Goal: Task Accomplishment & Management: Use online tool/utility

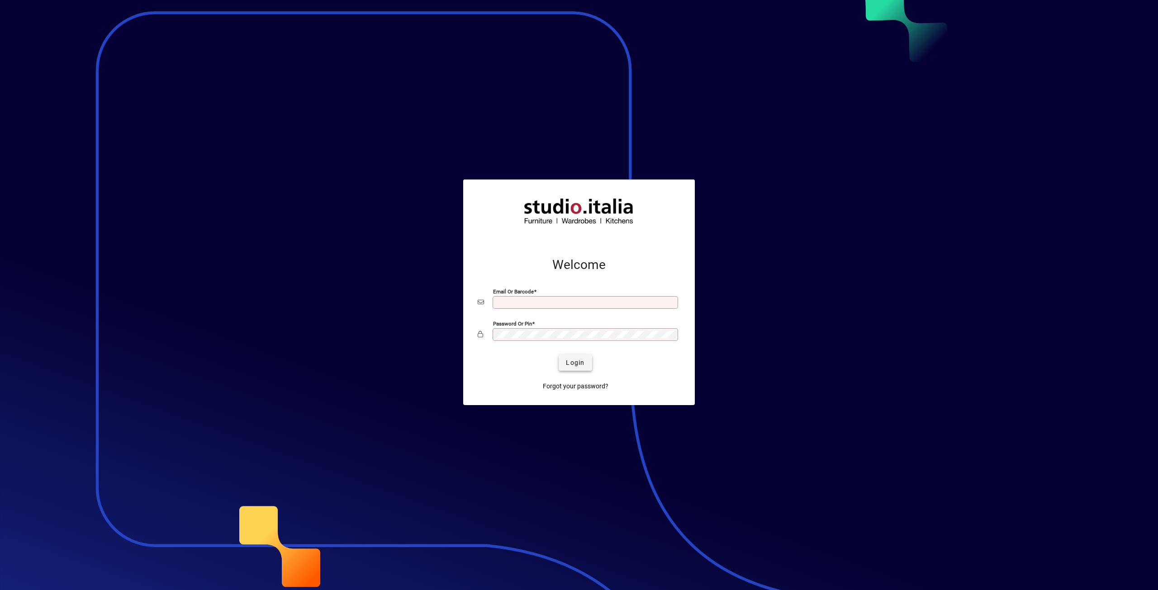
type input "**********"
click at [567, 361] on span "Login" at bounding box center [575, 362] width 19 height 9
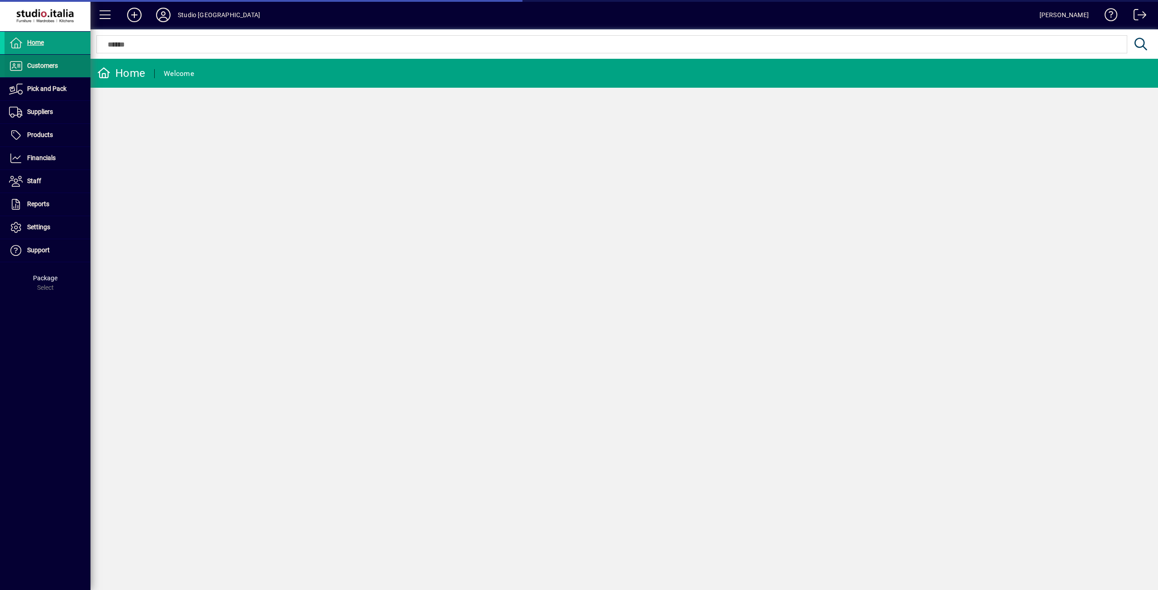
click at [42, 64] on span "Customers" at bounding box center [42, 65] width 31 height 7
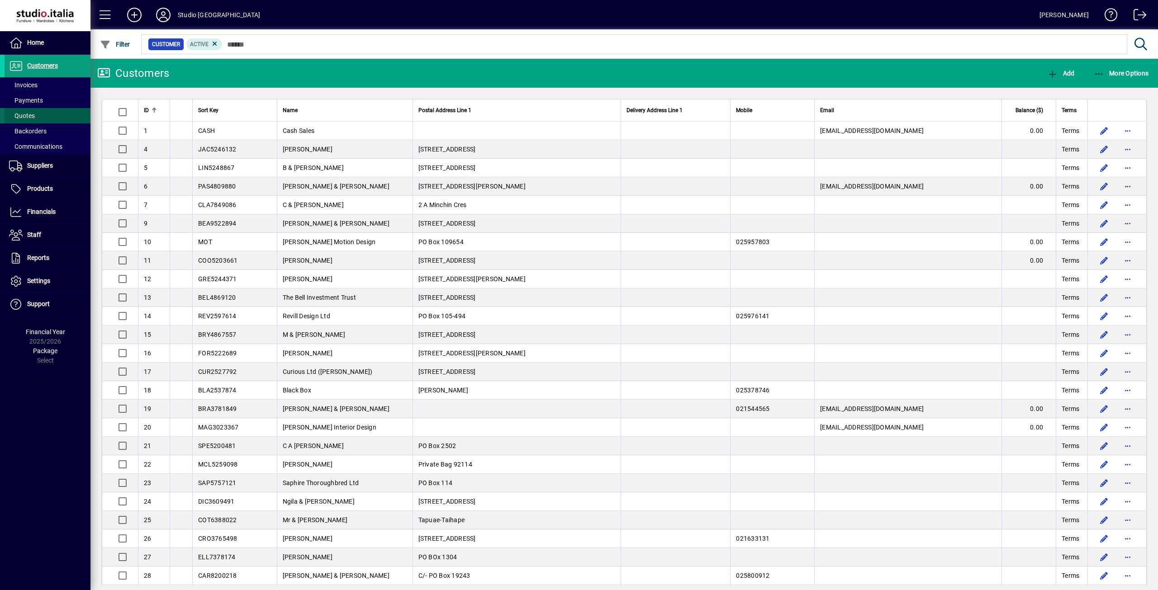
click at [19, 115] on span "Quotes" at bounding box center [22, 115] width 26 height 7
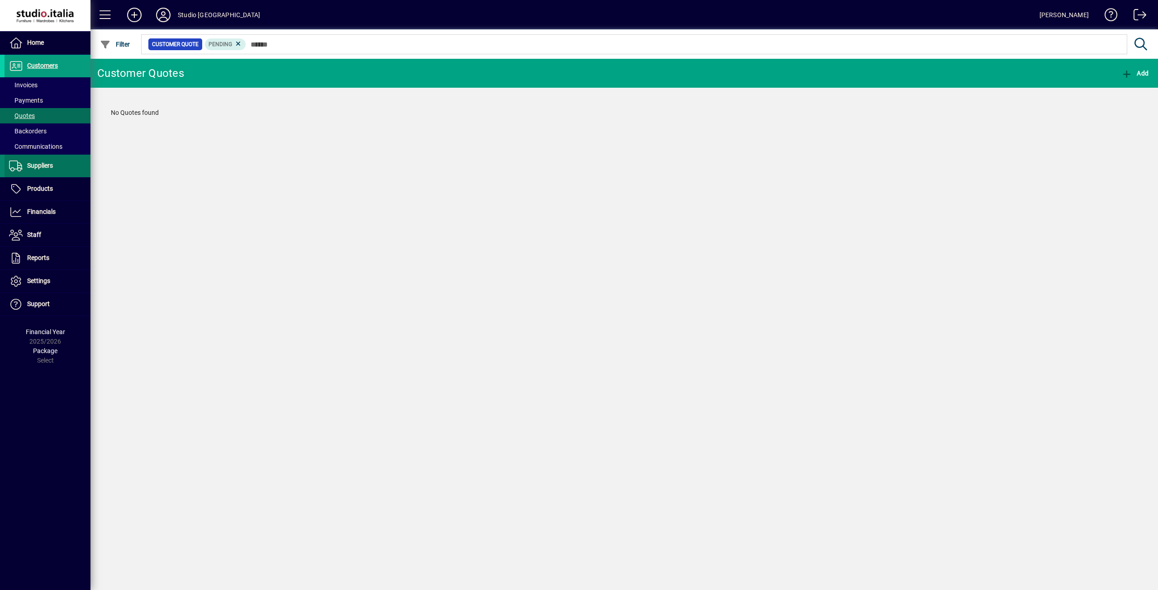
click at [54, 169] on span at bounding box center [48, 166] width 86 height 22
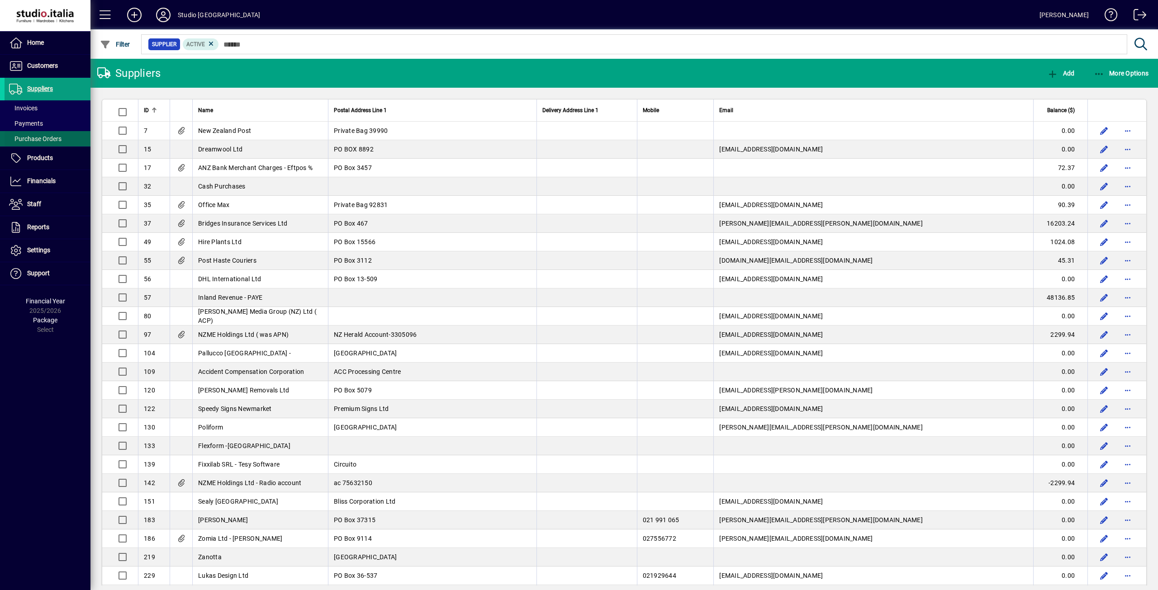
click at [44, 133] on span at bounding box center [48, 139] width 86 height 22
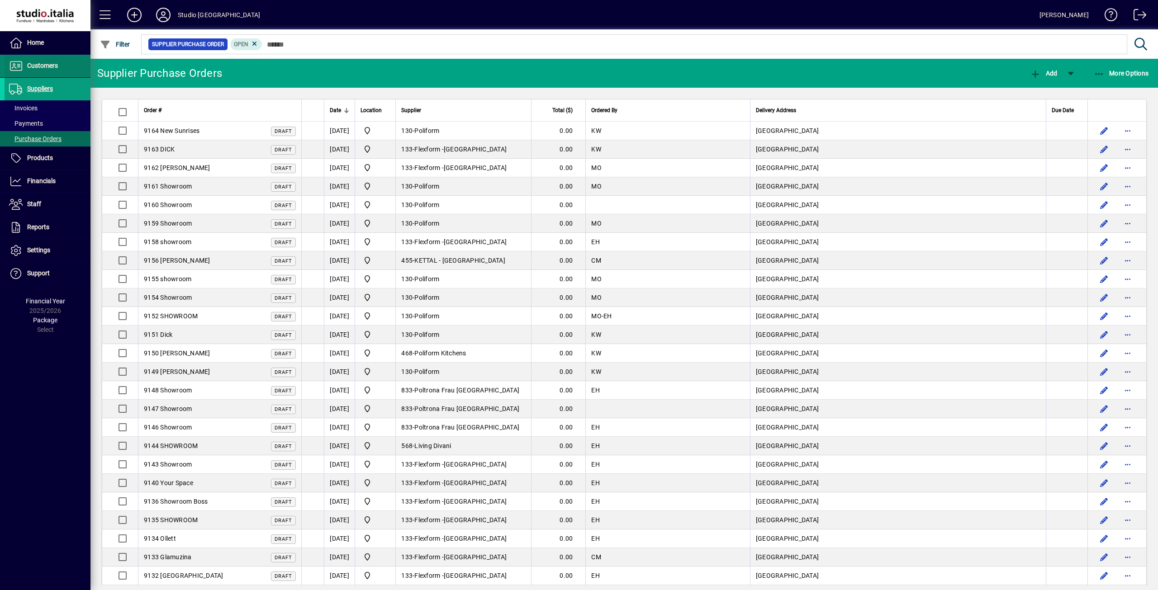
click at [38, 66] on span "Customers" at bounding box center [42, 65] width 31 height 7
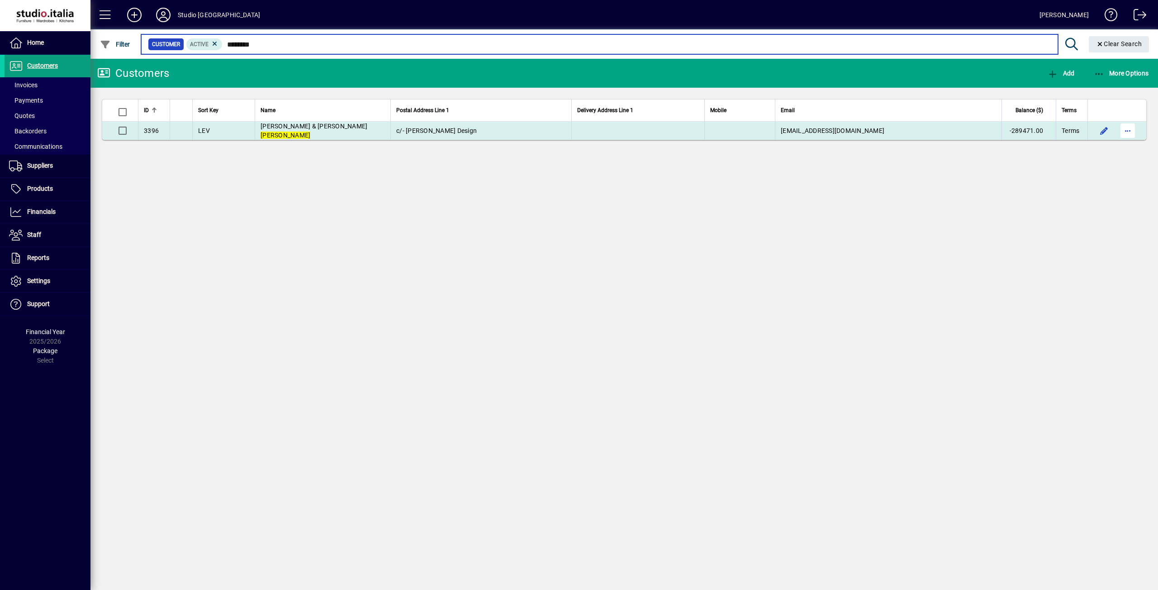
type input "********"
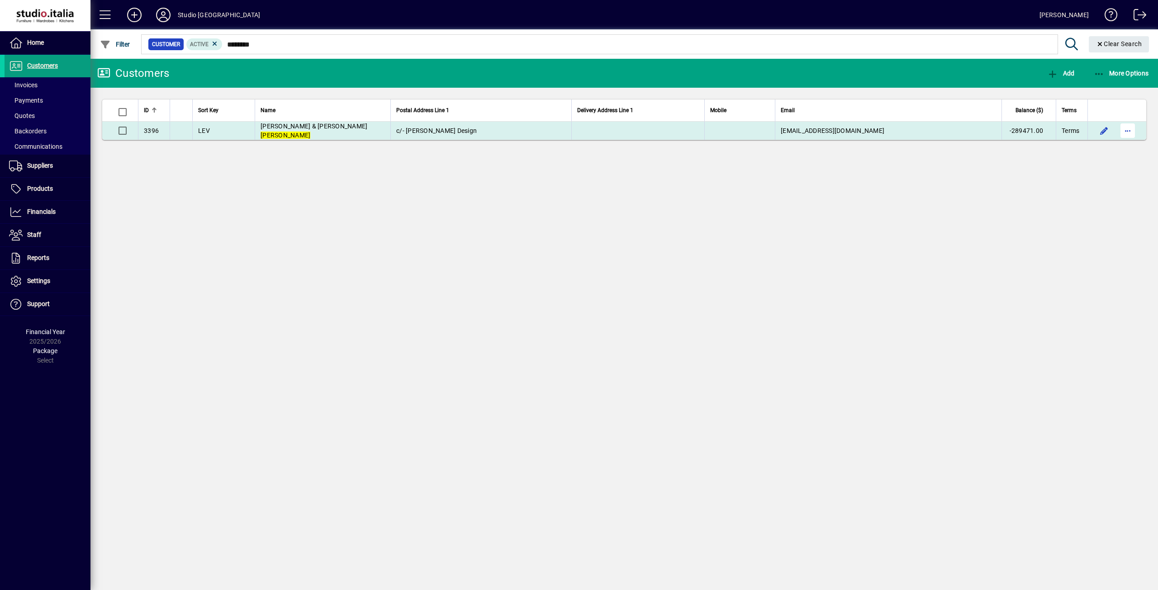
click at [1128, 133] on span "button" at bounding box center [1128, 131] width 22 height 22
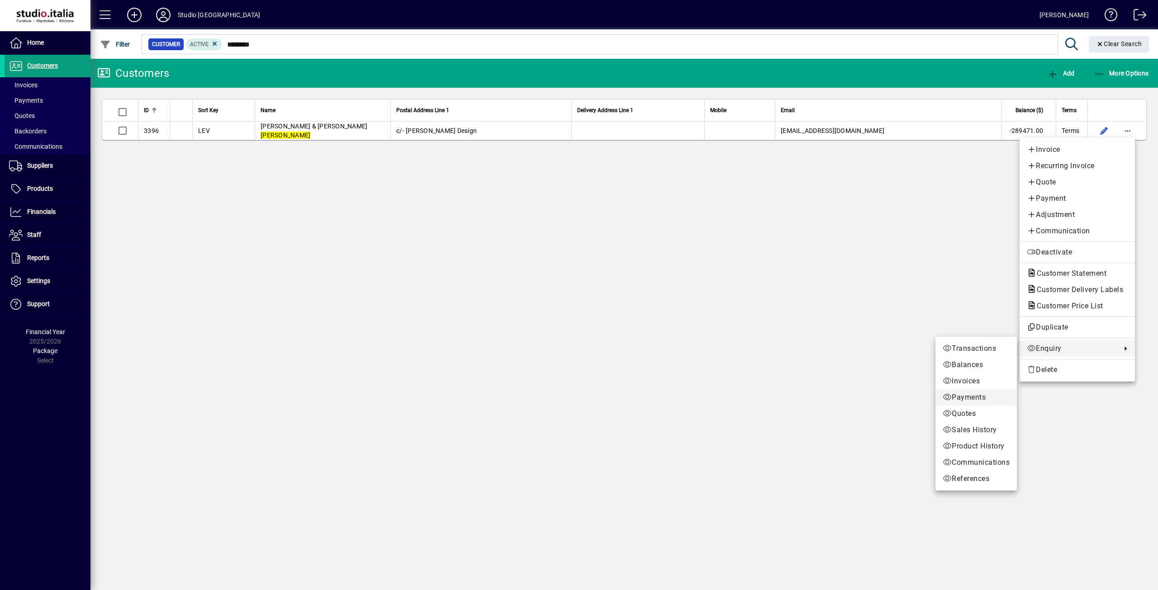
click at [966, 393] on span "Payments" at bounding box center [976, 397] width 67 height 11
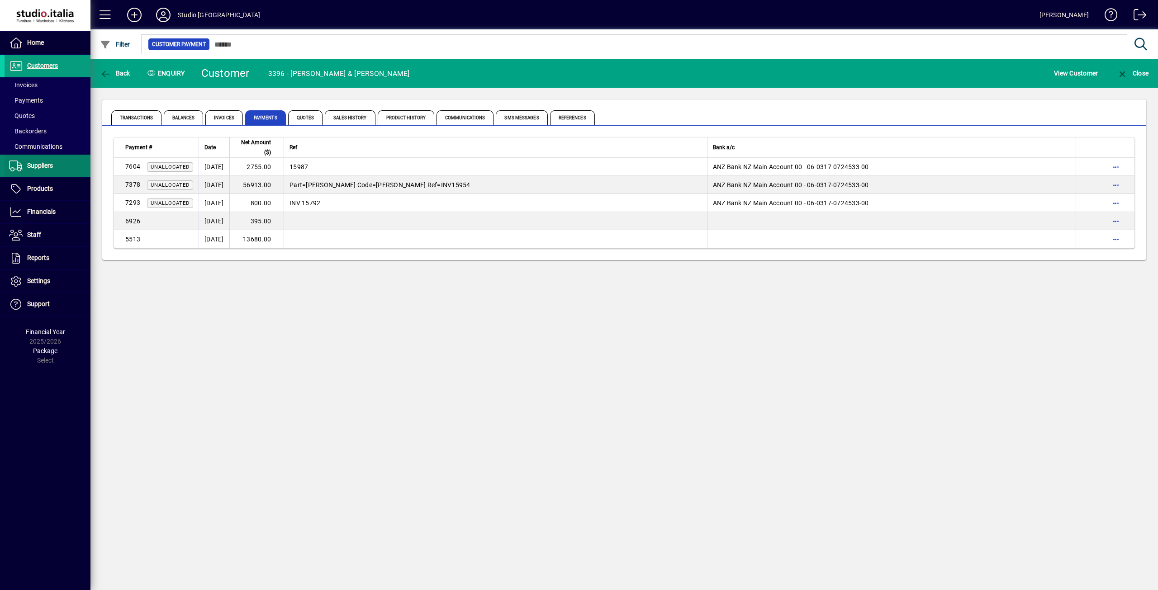
click at [39, 169] on span "Suppliers" at bounding box center [40, 165] width 26 height 7
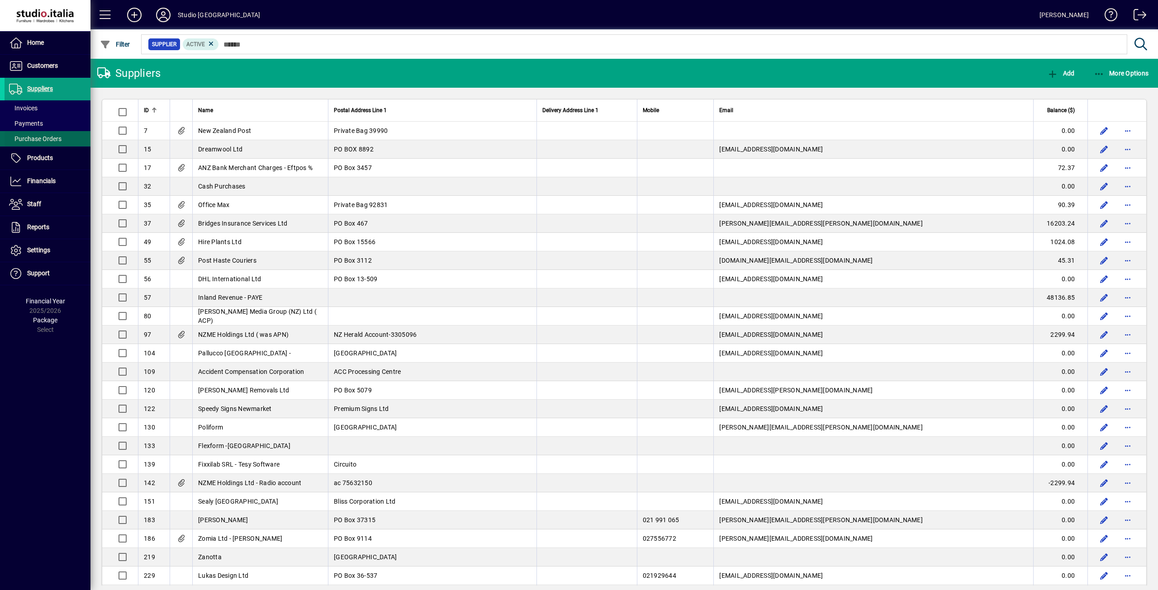
click at [43, 138] on span "Purchase Orders" at bounding box center [35, 138] width 52 height 7
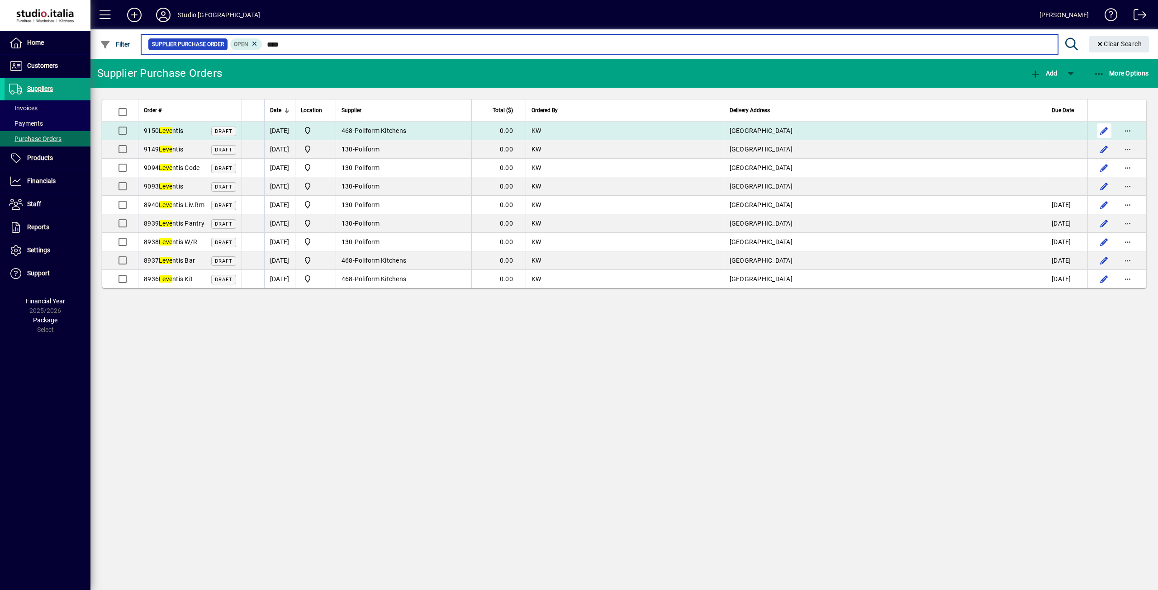
type input "****"
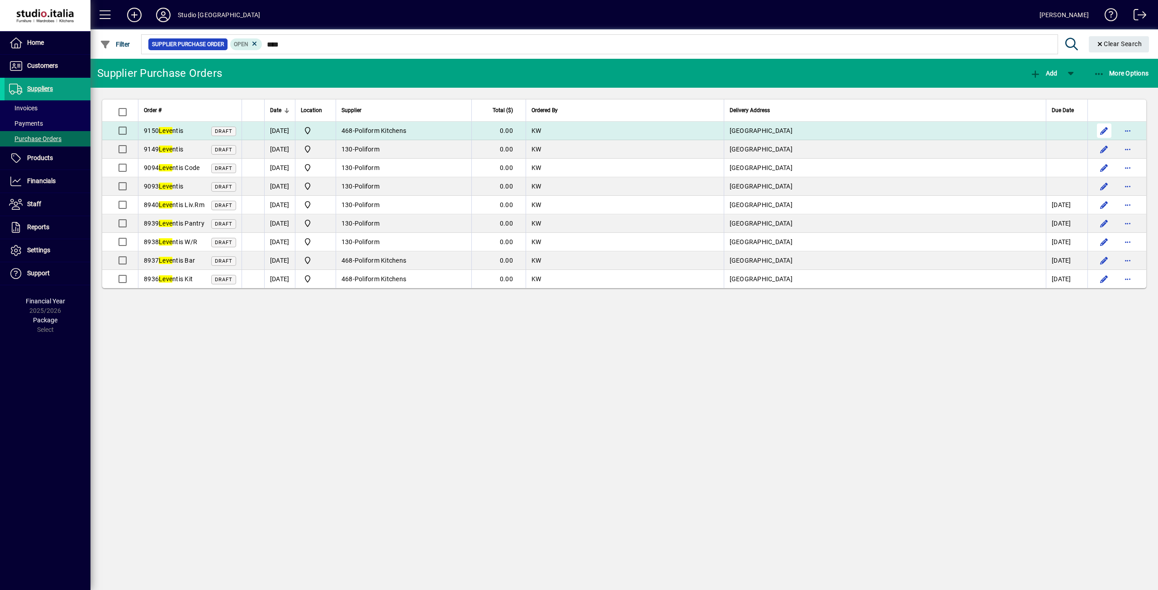
click at [1109, 130] on span "button" at bounding box center [1104, 131] width 22 height 22
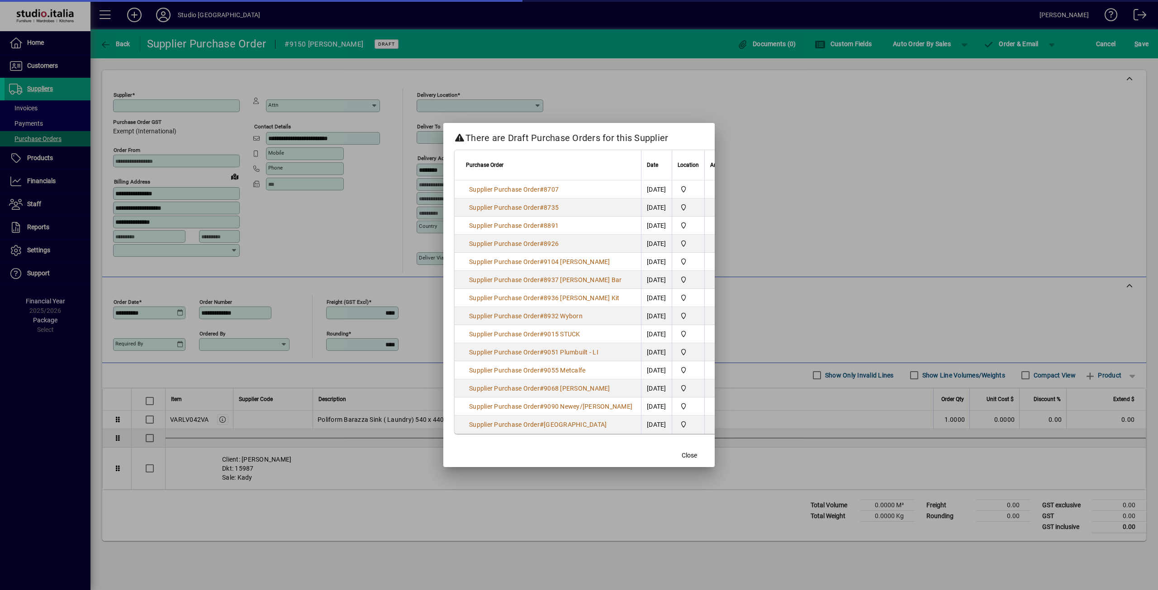
type input "**********"
click at [694, 464] on span "button" at bounding box center [689, 456] width 29 height 22
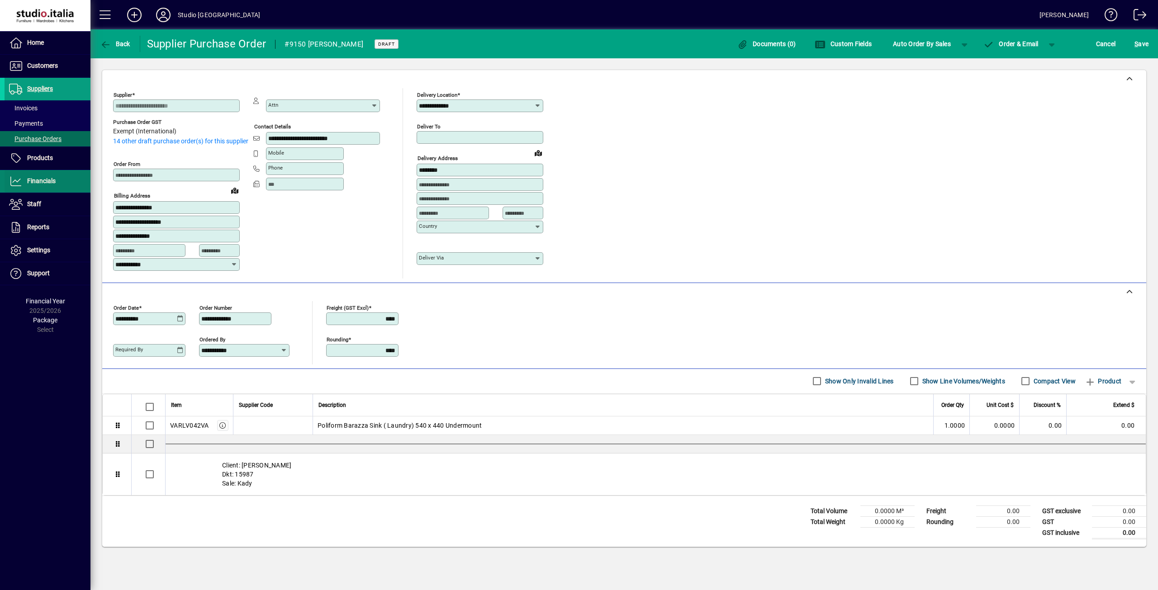
click at [38, 188] on span at bounding box center [48, 182] width 86 height 22
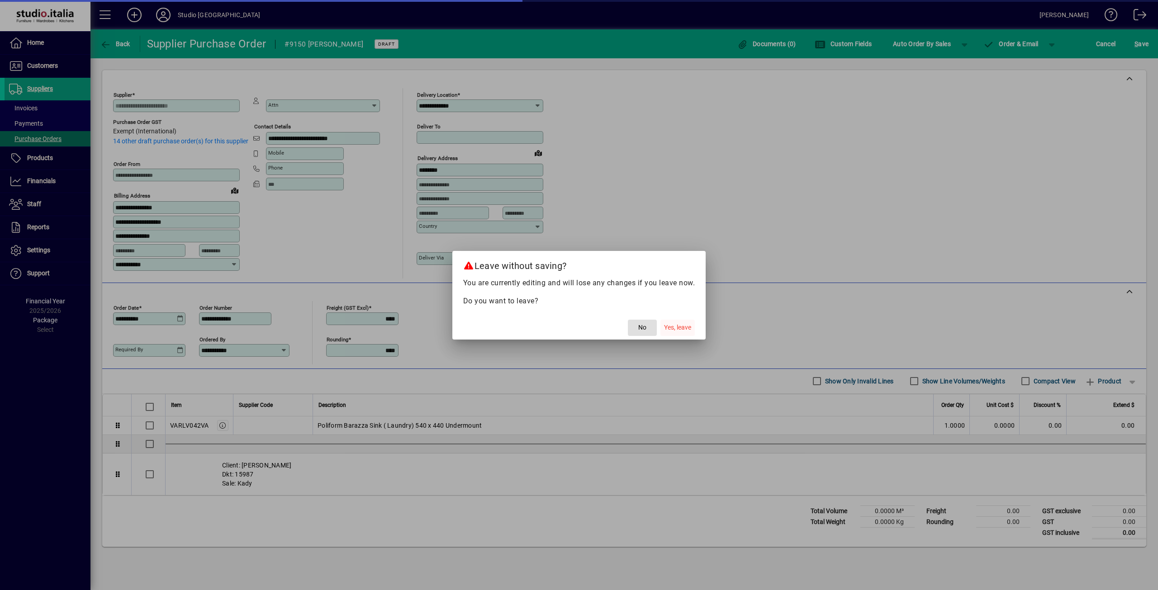
click at [674, 333] on span "button" at bounding box center [677, 328] width 34 height 22
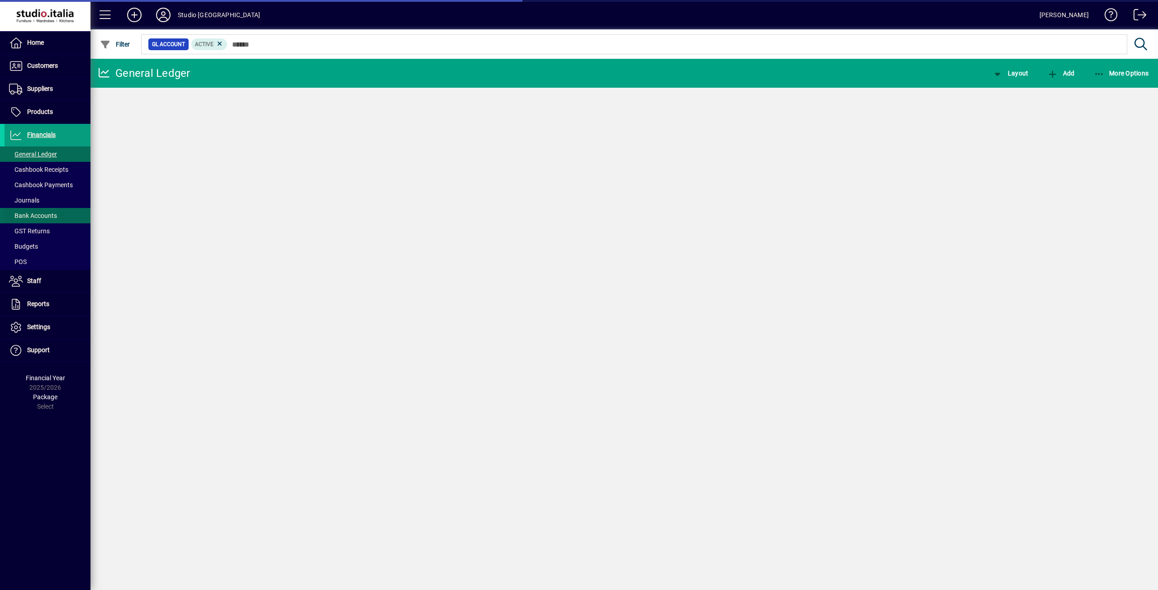
click at [38, 210] on span at bounding box center [48, 216] width 86 height 22
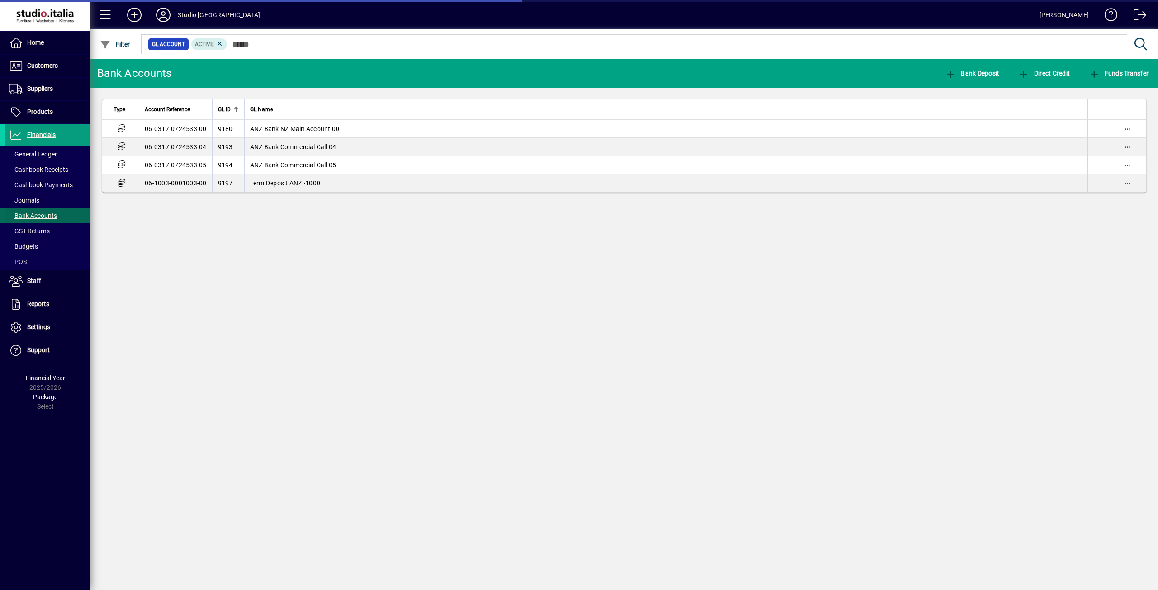
click at [44, 215] on span "Bank Accounts" at bounding box center [33, 215] width 48 height 7
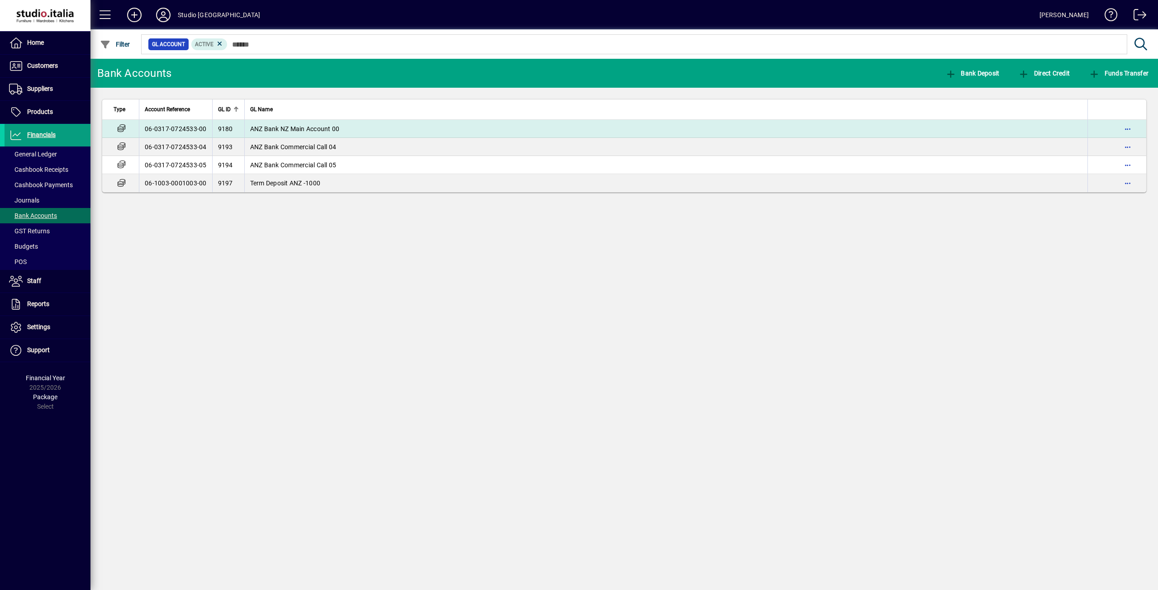
click at [181, 129] on td "06-0317-0724533-00" at bounding box center [175, 129] width 73 height 18
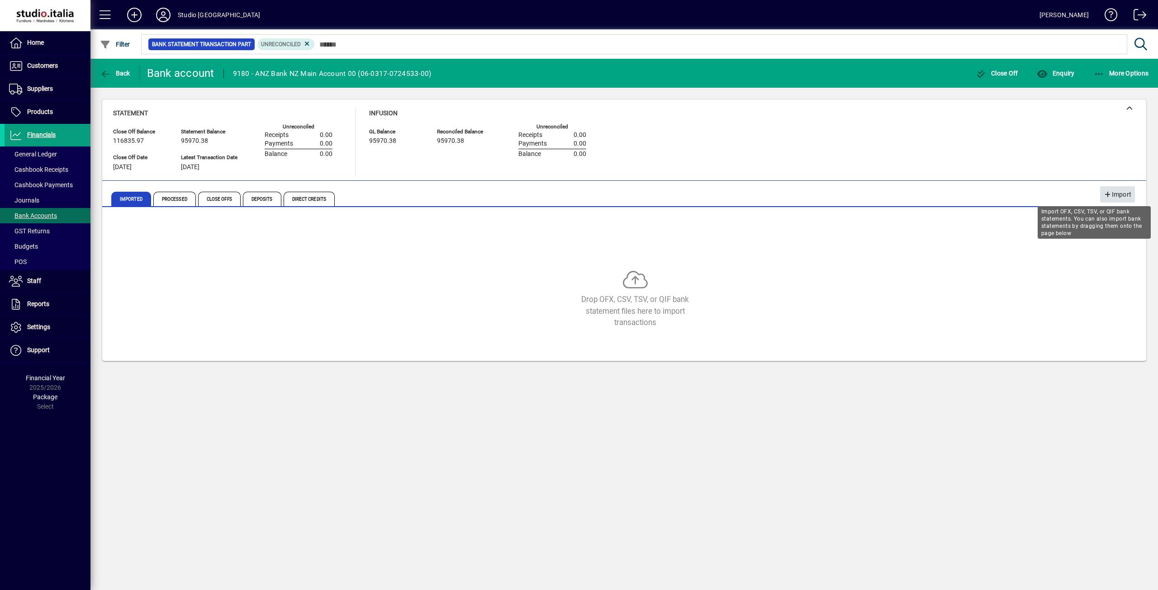
click at [1125, 195] on span "Import" at bounding box center [1118, 194] width 28 height 15
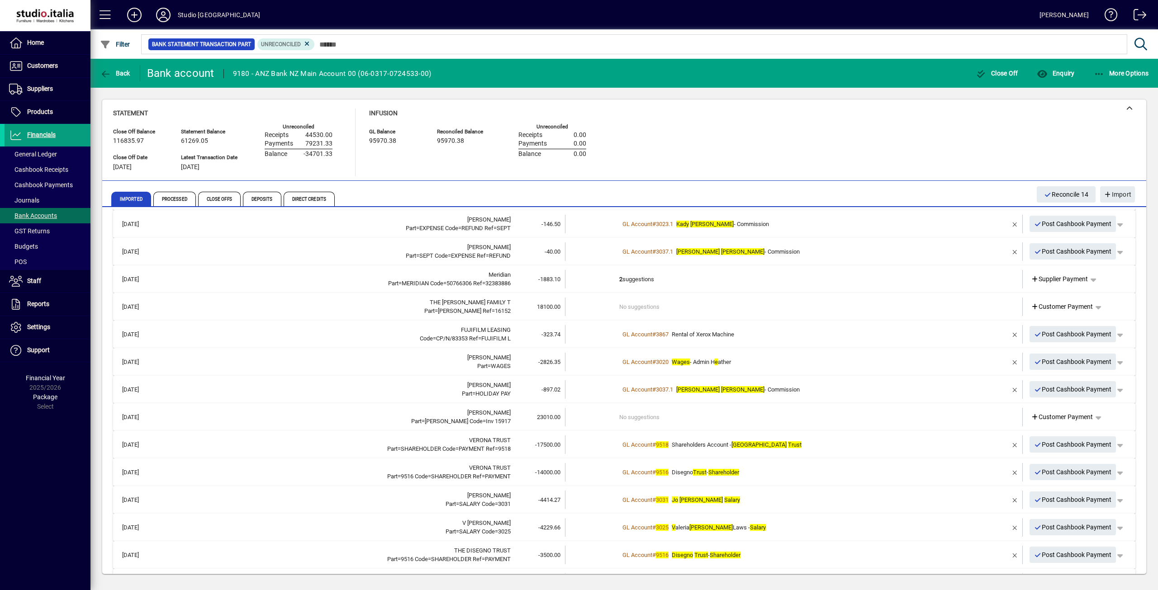
scroll to position [90, 0]
click at [38, 40] on span "Home" at bounding box center [35, 42] width 17 height 7
